Goal: Information Seeking & Learning: Learn about a topic

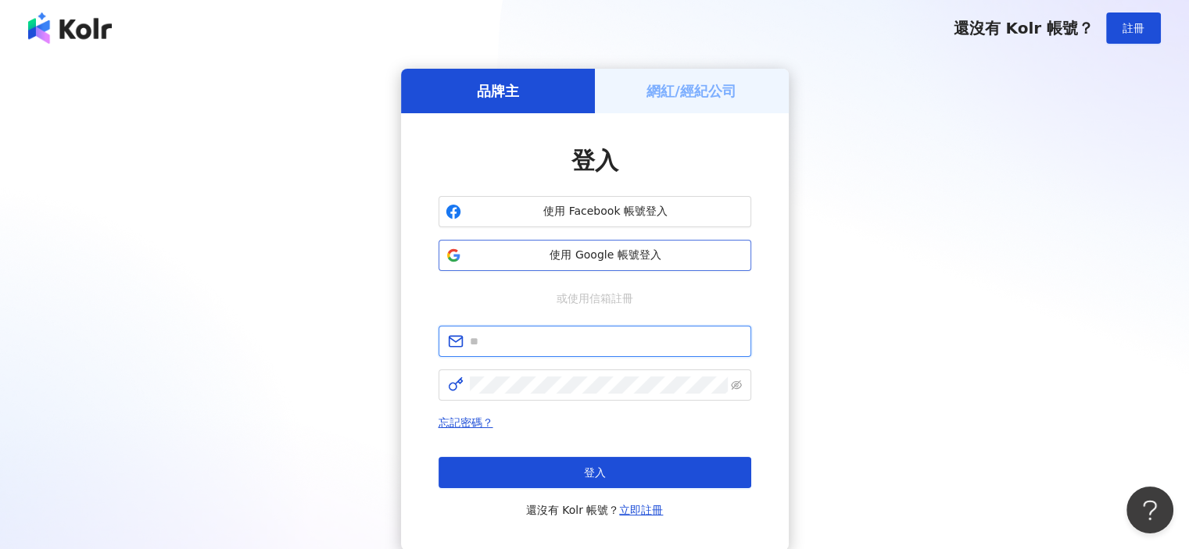
type input "**********"
click at [660, 257] on span "使用 Google 帳號登入" at bounding box center [605, 256] width 277 height 16
